Goal: Complete application form: Complete application form

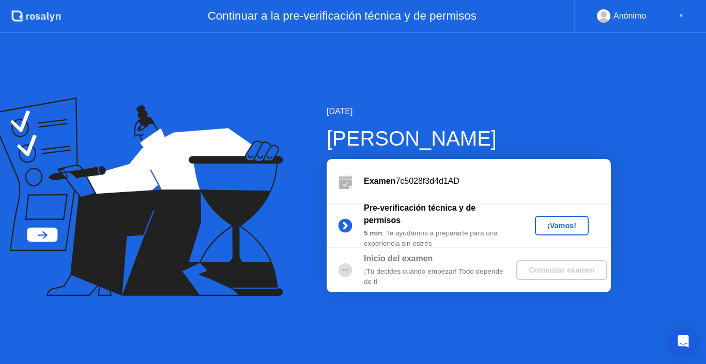
click at [570, 228] on div "¡Vamos!" at bounding box center [561, 226] width 45 height 8
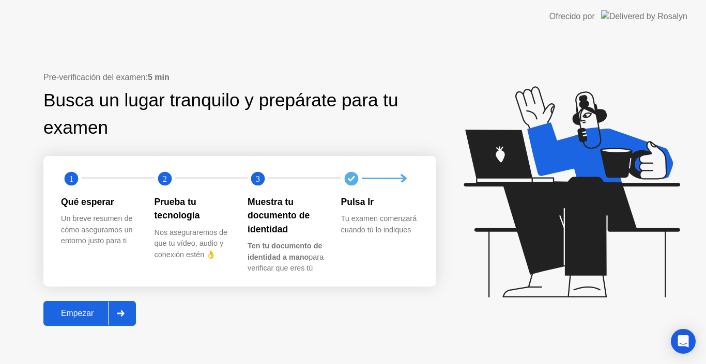
click at [99, 325] on button "Empezar" at bounding box center [89, 313] width 93 height 25
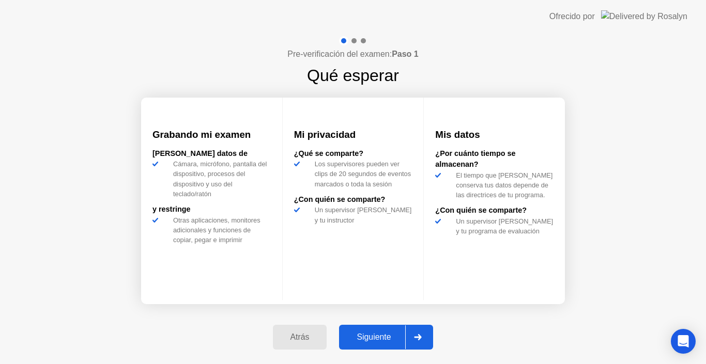
click at [373, 337] on div "Siguiente" at bounding box center [373, 337] width 63 height 9
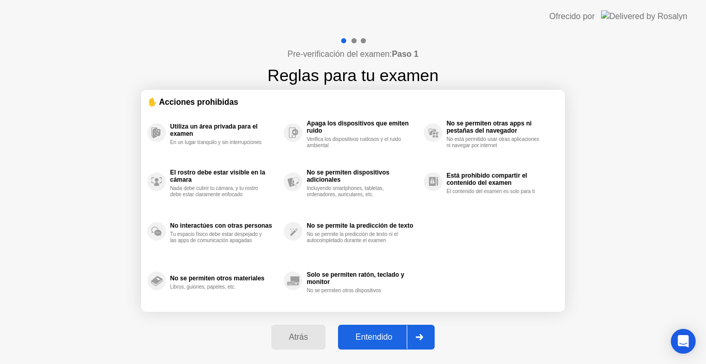
click at [537, 296] on div "Utiliza un área privada para el examen En un lugar tranquilo y sin interrupcion…" at bounding box center [352, 207] width 411 height 198
click at [391, 335] on div "Entendido" at bounding box center [374, 337] width 66 height 9
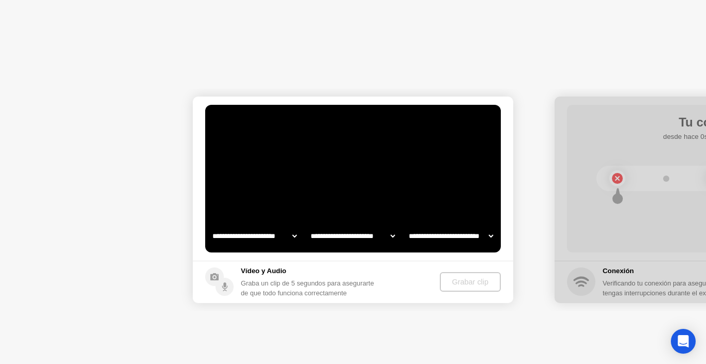
select select "**********"
select select "*******"
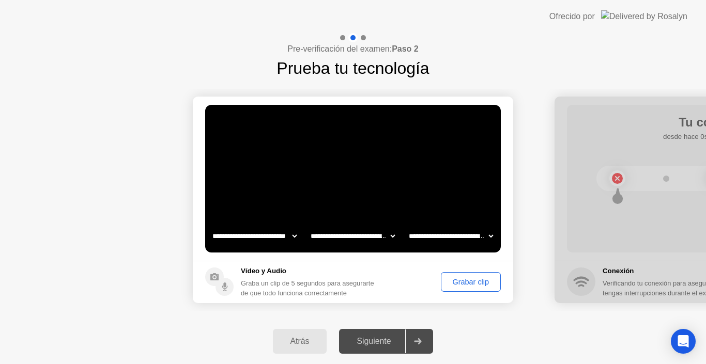
click at [468, 285] on div "Grabar clip" at bounding box center [470, 282] width 53 height 8
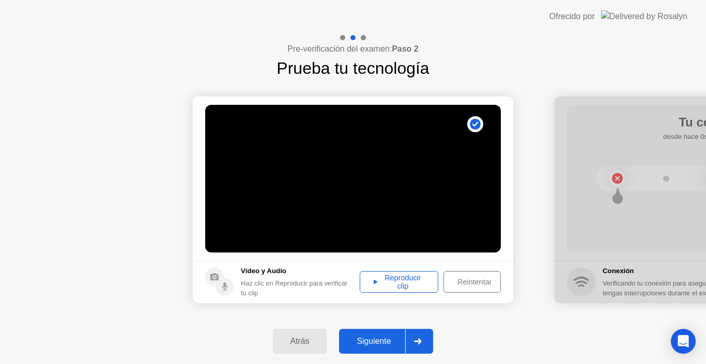
click at [395, 287] on div "Reproducir clip" at bounding box center [398, 282] width 71 height 17
click at [464, 281] on div "Reintentar" at bounding box center [474, 282] width 55 height 8
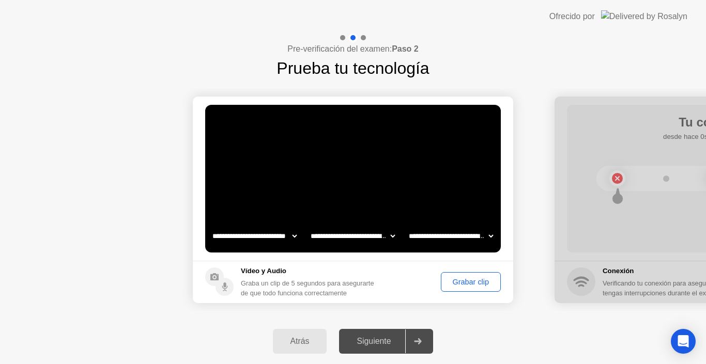
click at [456, 285] on div "Grabar clip" at bounding box center [470, 282] width 53 height 8
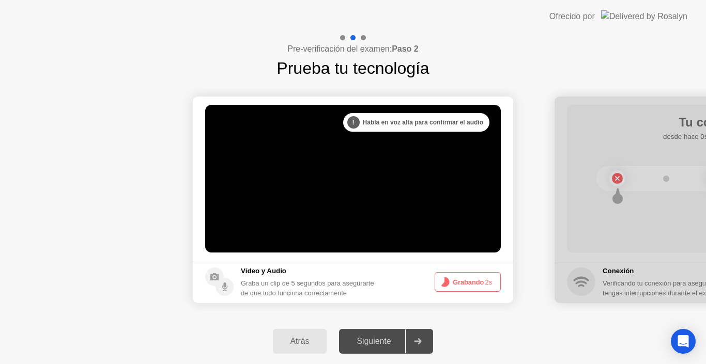
click at [456, 285] on button "Grabando 2s" at bounding box center [468, 282] width 66 height 20
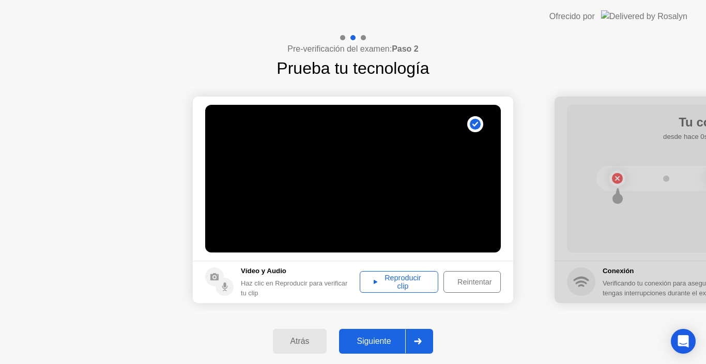
click at [409, 288] on div "Reproducir clip" at bounding box center [398, 282] width 71 height 17
click at [371, 341] on div "Siguiente" at bounding box center [373, 341] width 63 height 9
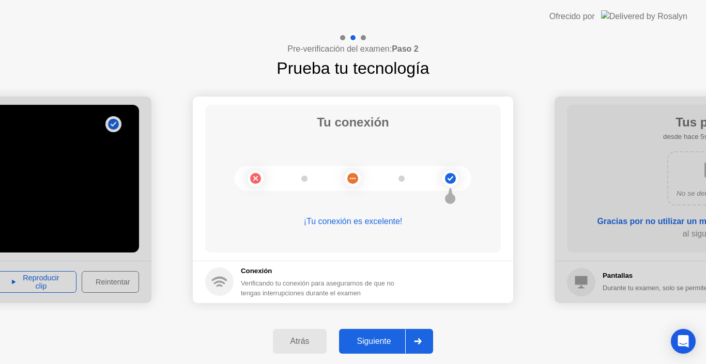
click at [370, 332] on button "Siguiente" at bounding box center [386, 341] width 94 height 25
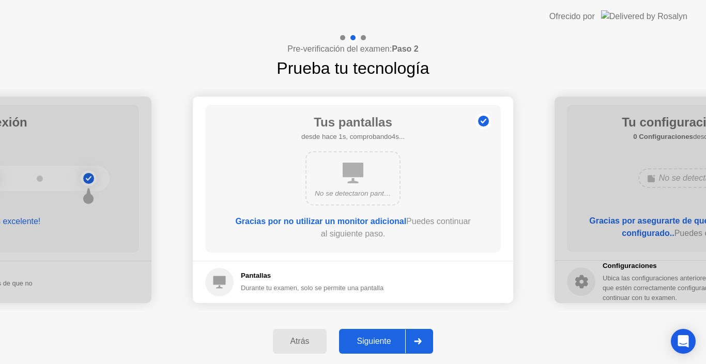
click at [387, 340] on div "Siguiente" at bounding box center [373, 341] width 63 height 9
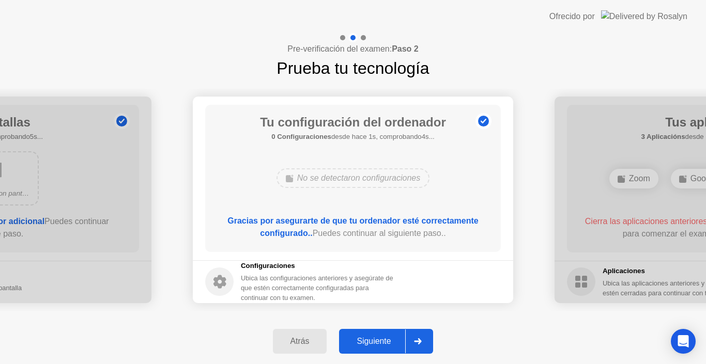
click at [388, 337] on div "Siguiente" at bounding box center [373, 341] width 63 height 9
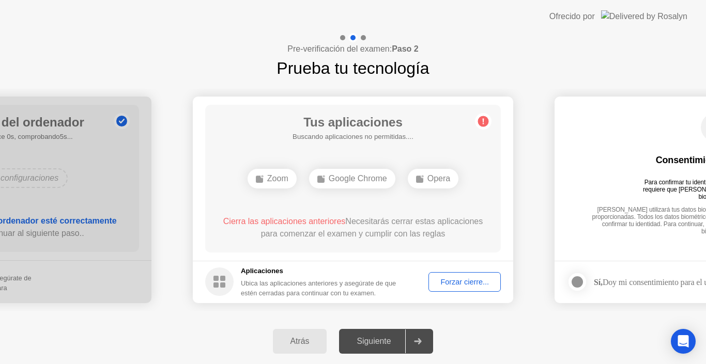
click at [302, 337] on div "Atrás" at bounding box center [300, 341] width 48 height 9
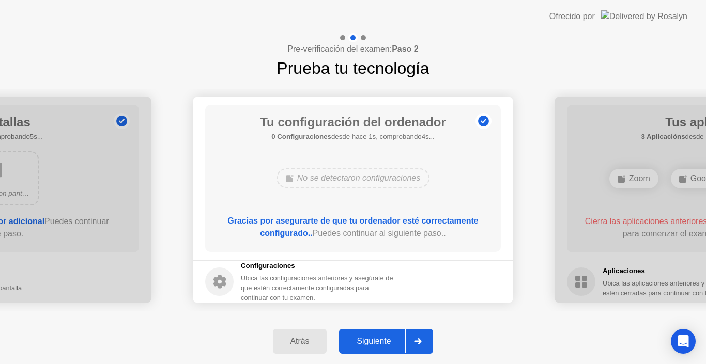
click at [377, 342] on div "Siguiente" at bounding box center [373, 341] width 63 height 9
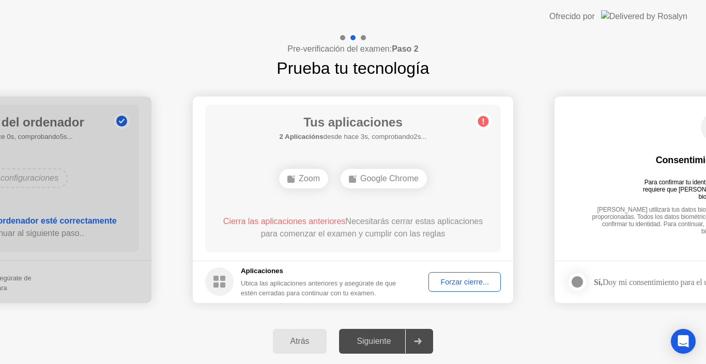
click at [488, 333] on div "Atrás Siguiente" at bounding box center [353, 341] width 706 height 45
click at [365, 342] on div "Siguiente" at bounding box center [373, 341] width 63 height 9
click at [421, 343] on icon at bounding box center [417, 341] width 7 height 6
